Goal: Task Accomplishment & Management: Manage account settings

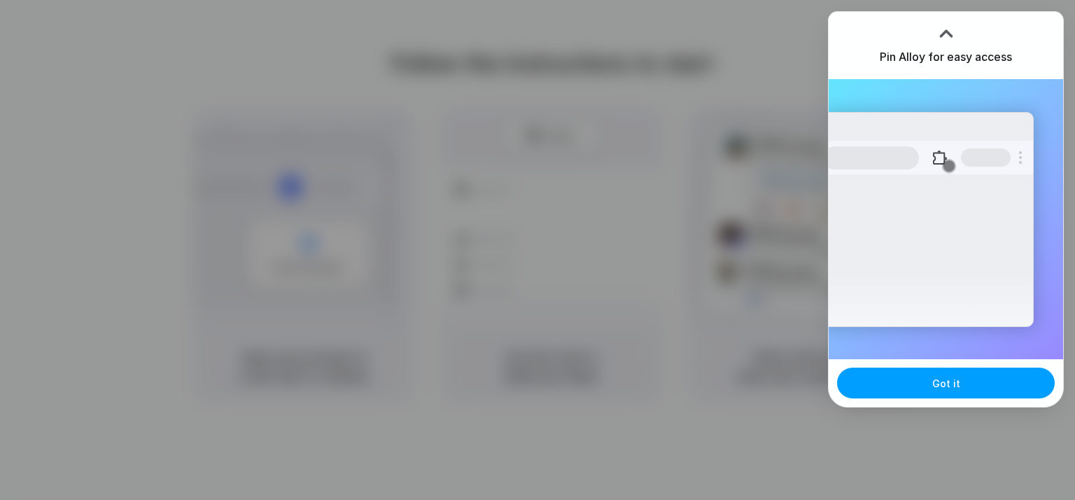
click at [964, 385] on button "Got it" at bounding box center [946, 383] width 218 height 31
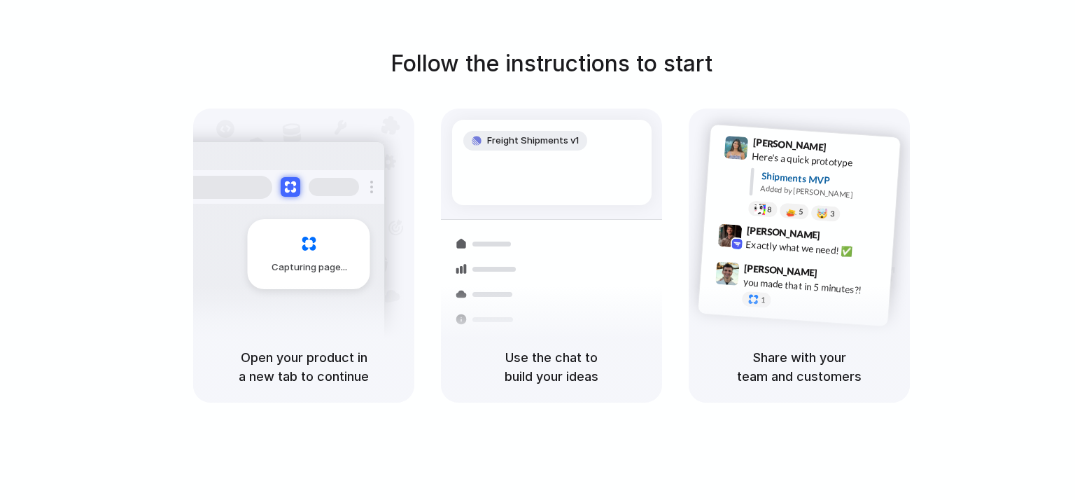
drag, startPoint x: 840, startPoint y: 0, endPoint x: 956, endPoint y: 48, distance: 125.2
click at [956, 48] on div "Follow the instructions to start Capturing page Open your product in a new tab …" at bounding box center [551, 225] width 1075 height 356
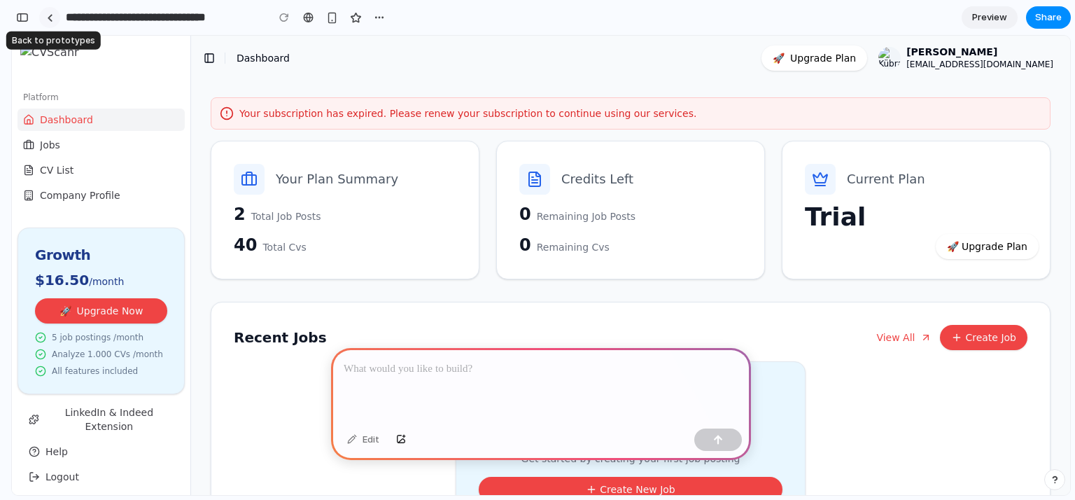
click at [53, 19] on div at bounding box center [50, 18] width 6 height 8
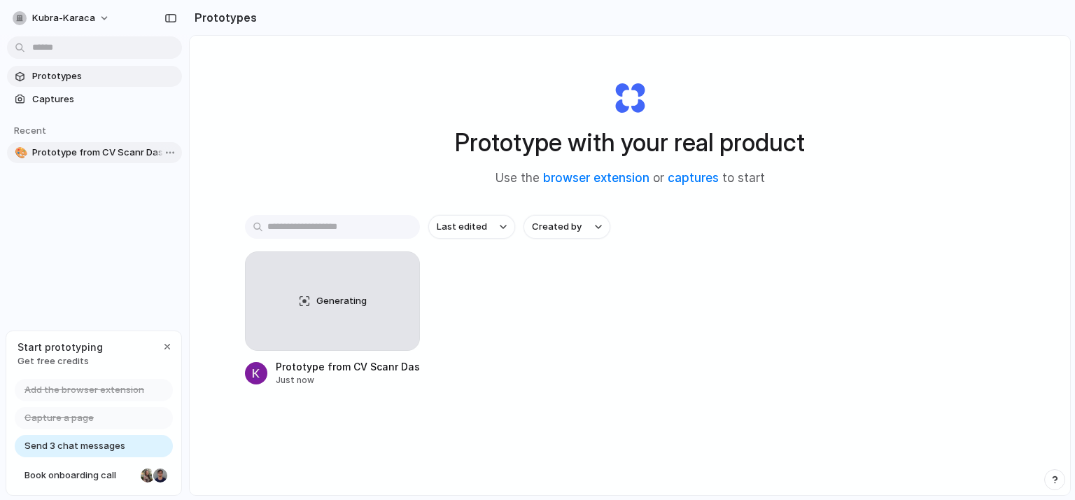
click at [120, 154] on span "Prototype from CV Scanr Dashboard" at bounding box center [104, 153] width 144 height 14
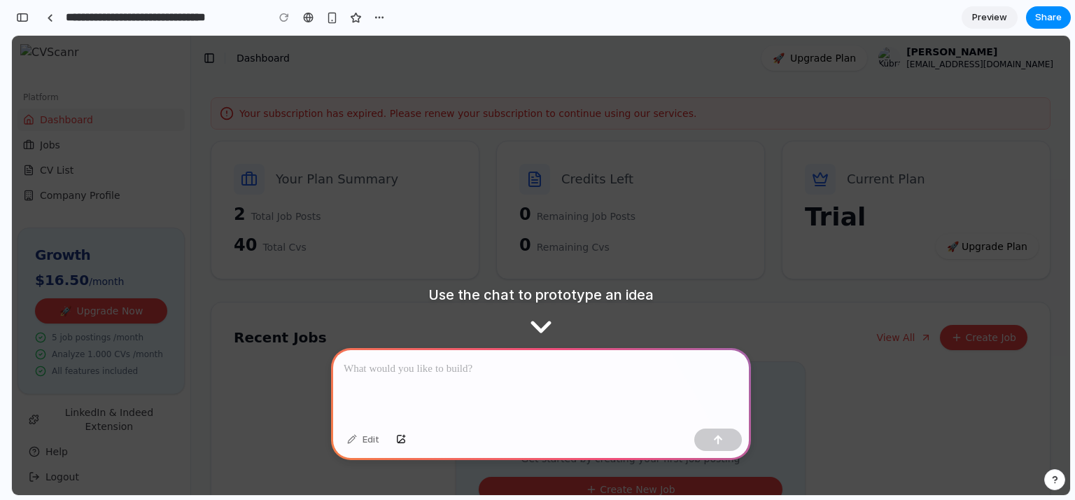
click at [883, 347] on div "View All Create Job" at bounding box center [952, 337] width 151 height 25
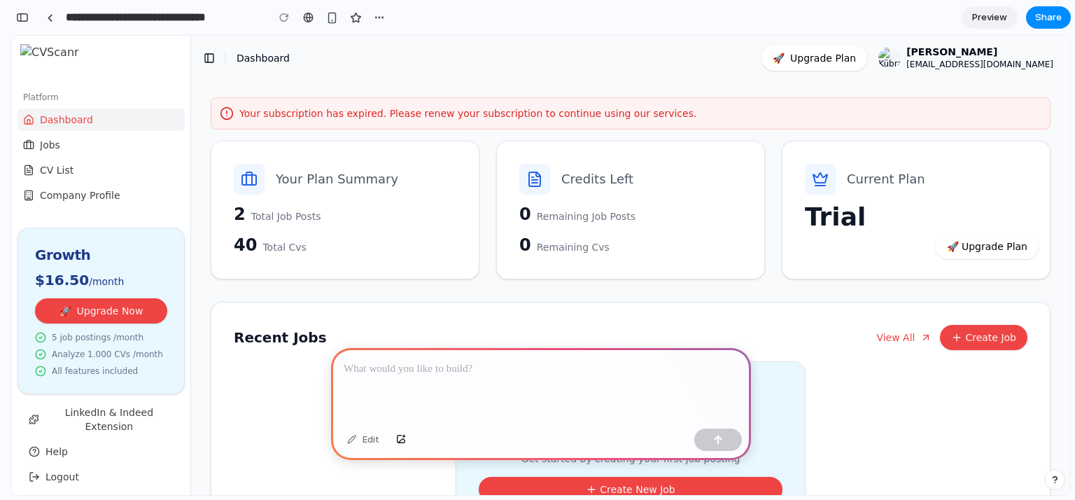
click at [538, 250] on div at bounding box center [538, 250] width 0 height 0
click at [27, 16] on div "button" at bounding box center [22, 18] width 13 height 10
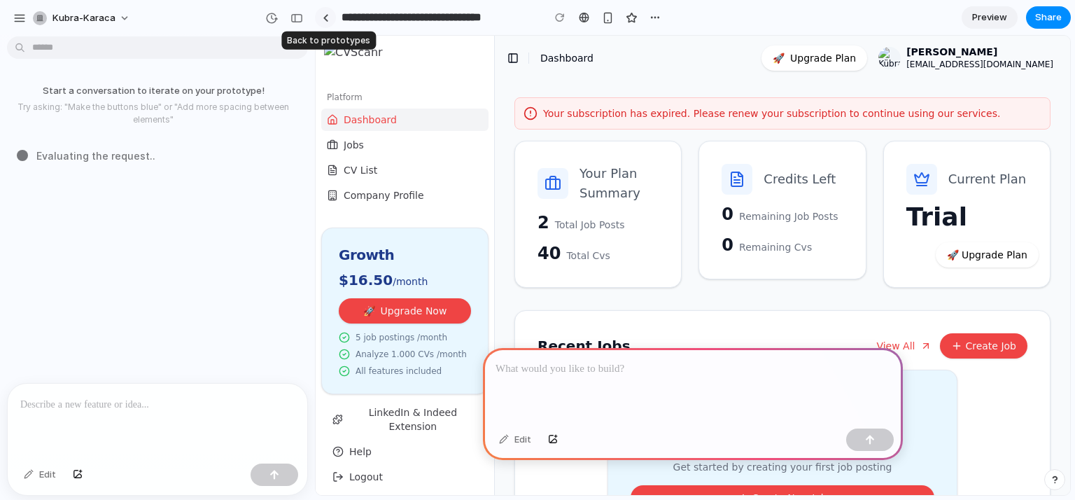
click at [323, 18] on div at bounding box center [326, 18] width 6 height 8
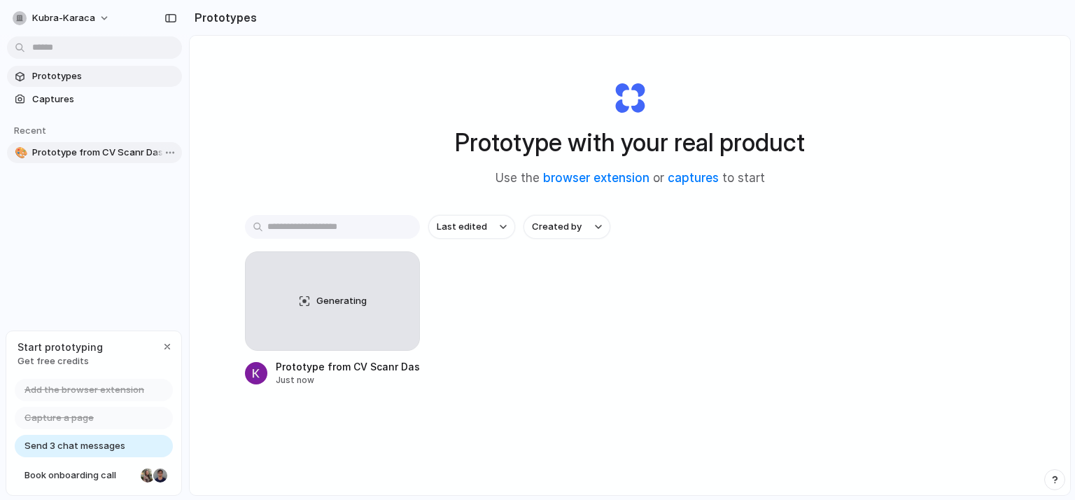
click at [56, 148] on span "Prototype from CV Scanr Dashboard" at bounding box center [104, 153] width 144 height 14
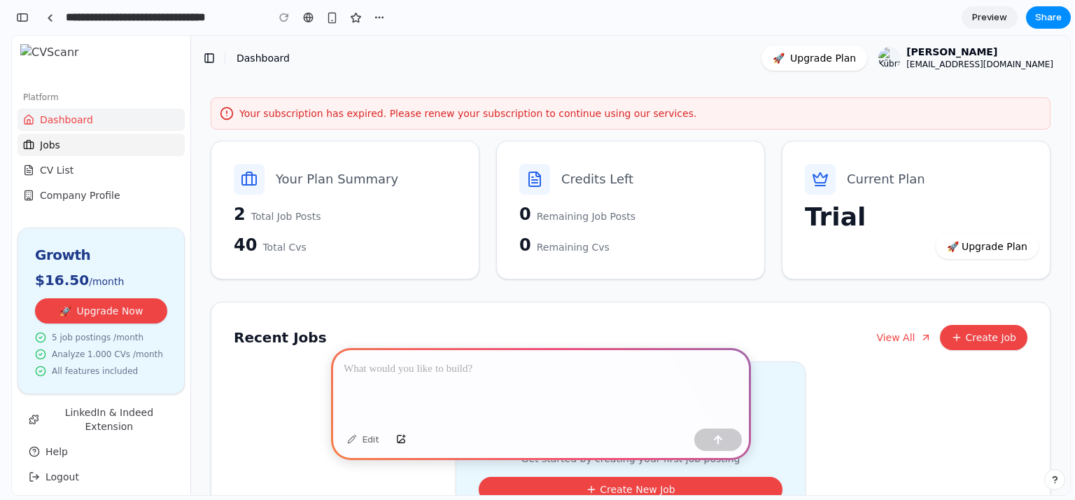
click at [74, 149] on button "Jobs" at bounding box center [101, 145] width 167 height 22
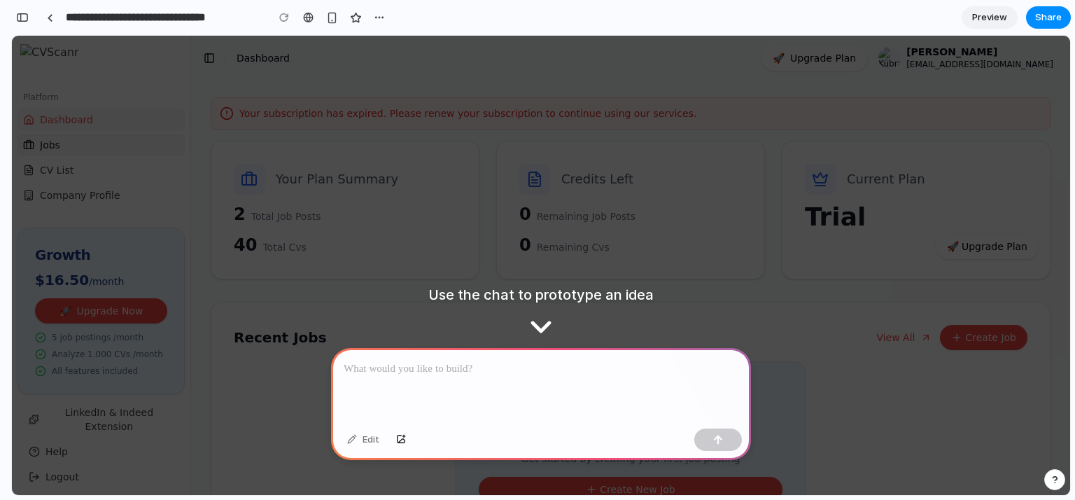
click at [74, 149] on button "Jobs" at bounding box center [101, 145] width 167 height 22
click at [293, 82] on div "Your subscription has expired. Please renew your subscription to continue using…" at bounding box center [630, 320] width 857 height 479
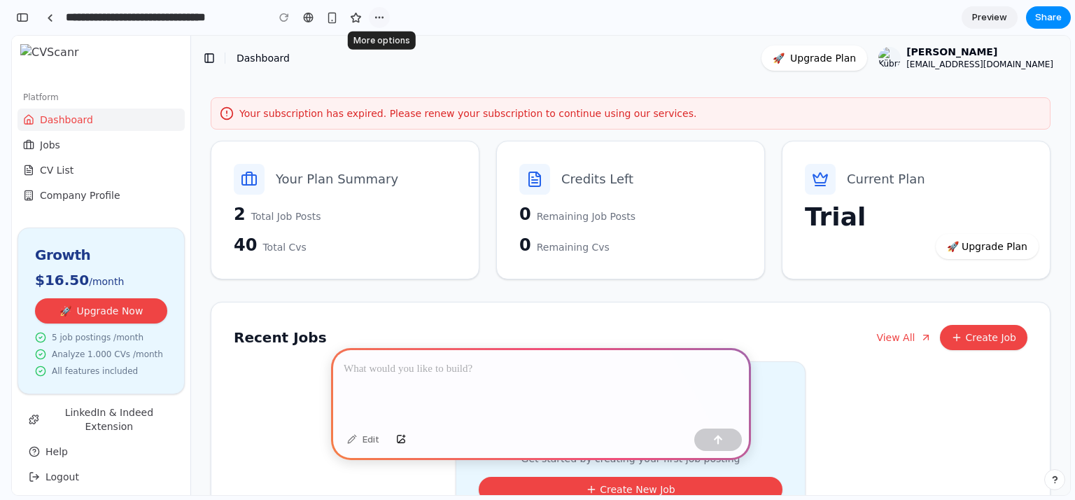
click at [378, 13] on div "button" at bounding box center [379, 17] width 11 height 11
click at [398, 75] on span "Delete" at bounding box center [407, 71] width 29 height 14
